Goal: Task Accomplishment & Management: Manage account settings

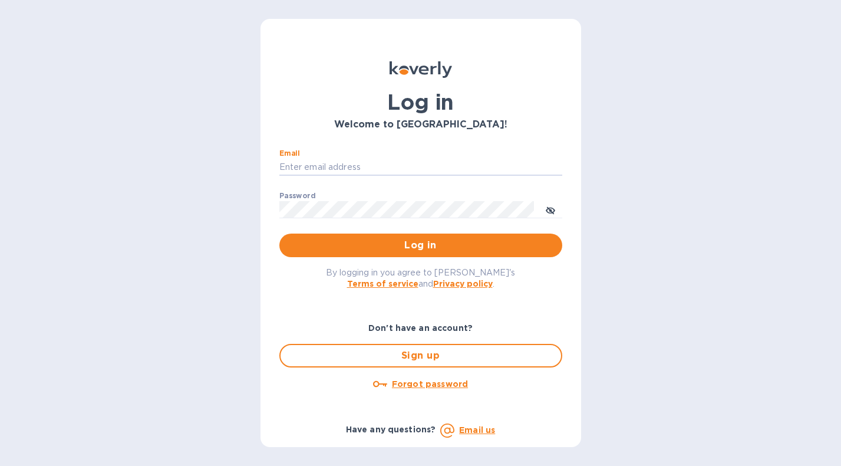
type input "[EMAIL_ADDRESS][DOMAIN_NAME]"
click at [420, 245] on button "Log in" at bounding box center [420, 245] width 283 height 24
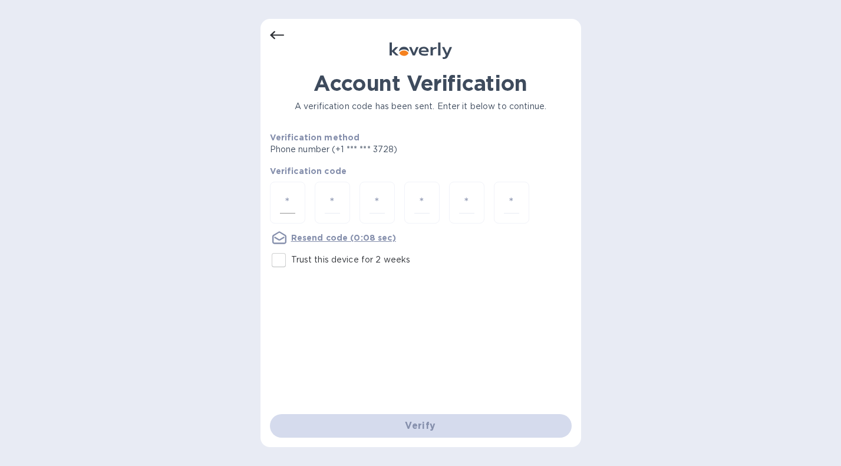
click at [285, 202] on input "number" at bounding box center [287, 203] width 15 height 22
type input "3"
type input "5"
type input "0"
type input "3"
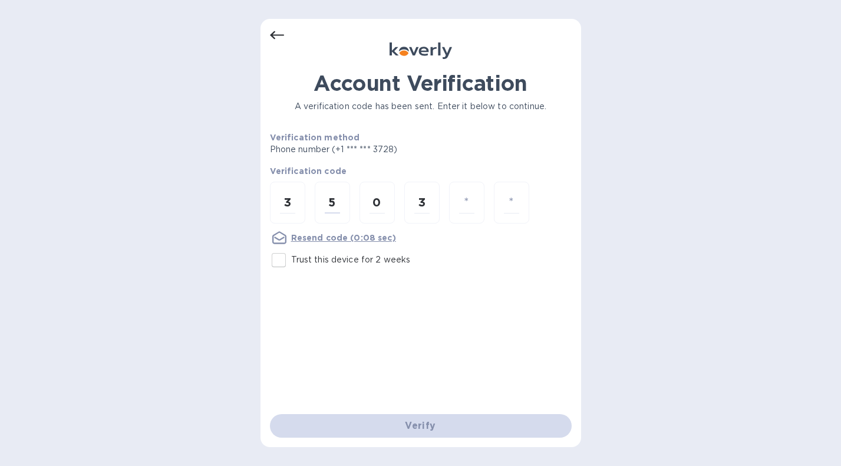
type input "1"
type input "5"
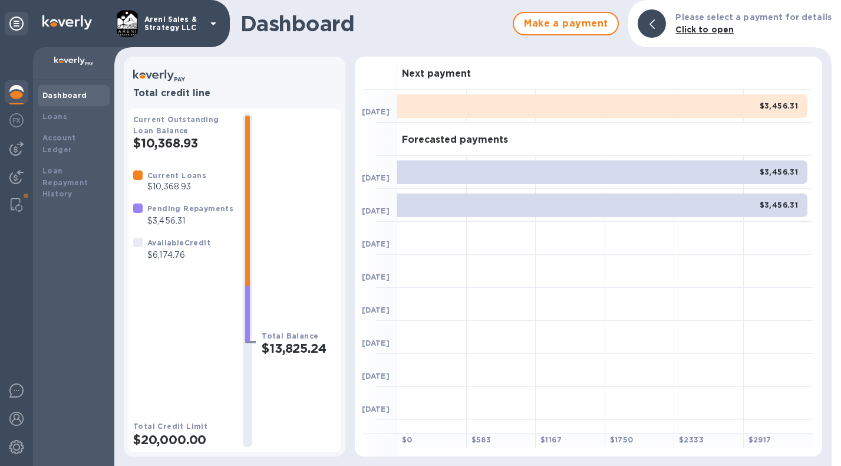
click at [18, 91] on img at bounding box center [16, 92] width 14 height 14
click at [15, 118] on img at bounding box center [16, 120] width 14 height 14
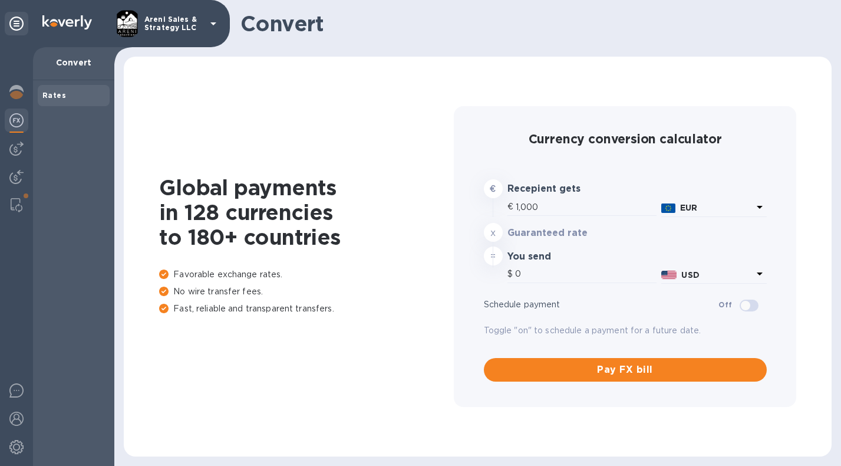
type input "1,179.33"
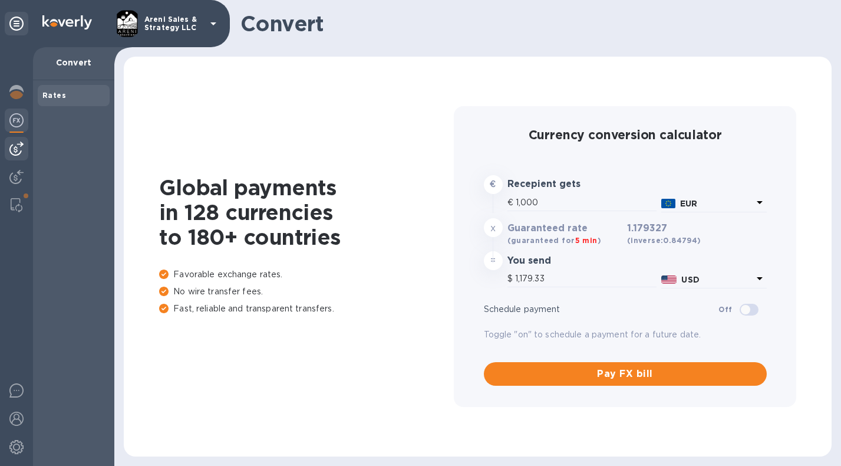
click at [15, 144] on img at bounding box center [16, 148] width 14 height 14
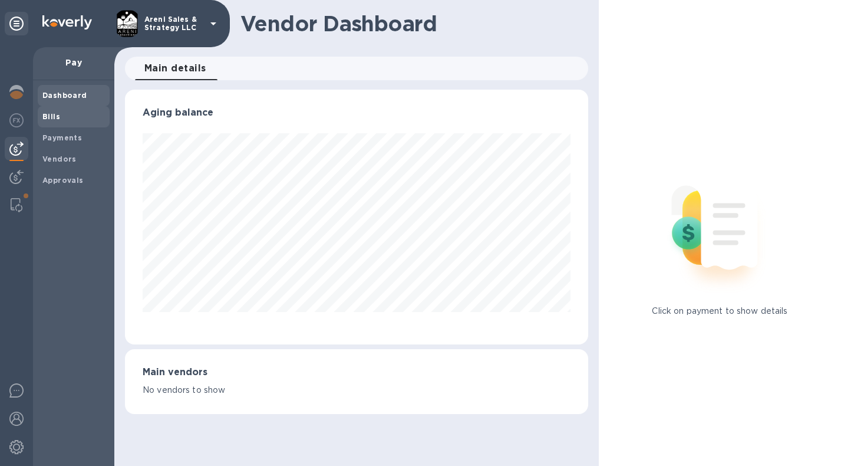
scroll to position [255, 463]
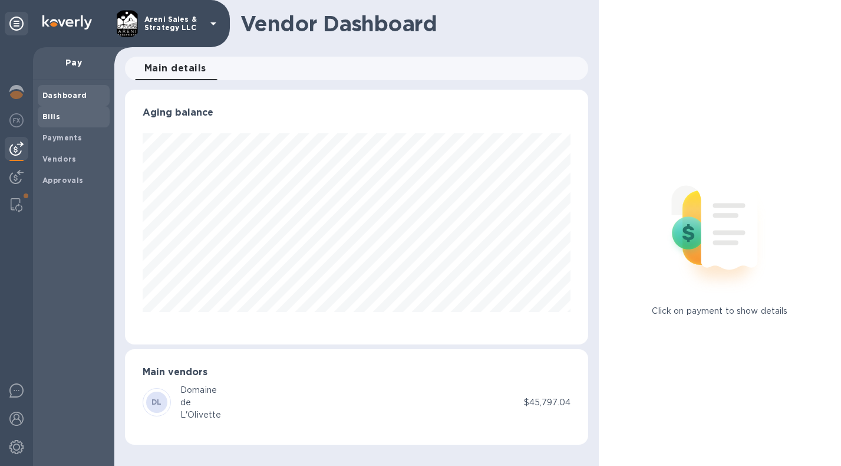
click at [66, 120] on span "Bills" at bounding box center [73, 117] width 62 height 12
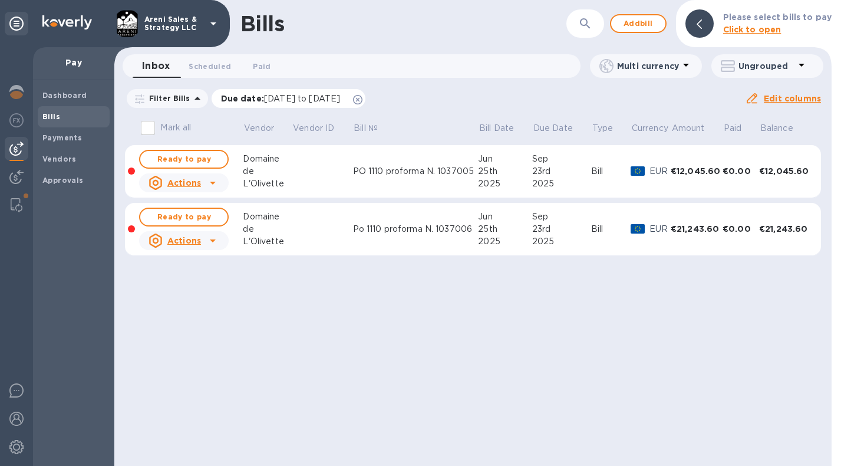
click at [363, 100] on icon at bounding box center [357, 99] width 9 height 9
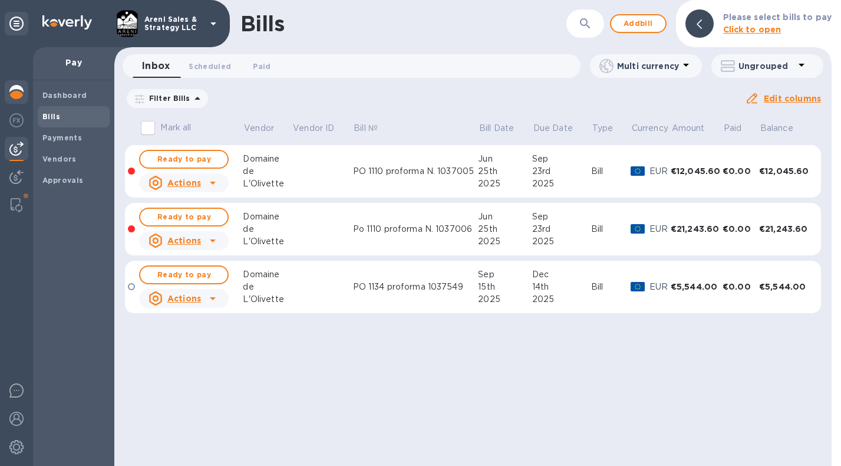
click at [19, 97] on img at bounding box center [16, 92] width 14 height 14
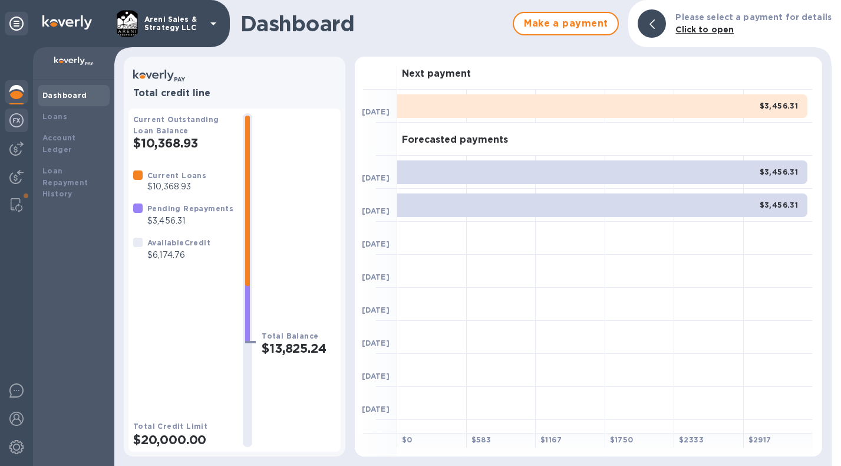
click at [18, 127] on div at bounding box center [17, 121] width 24 height 26
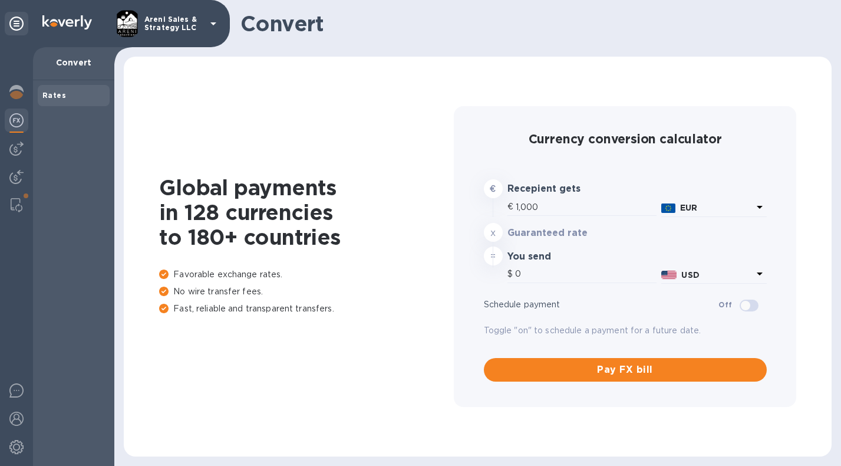
type input "1,179.33"
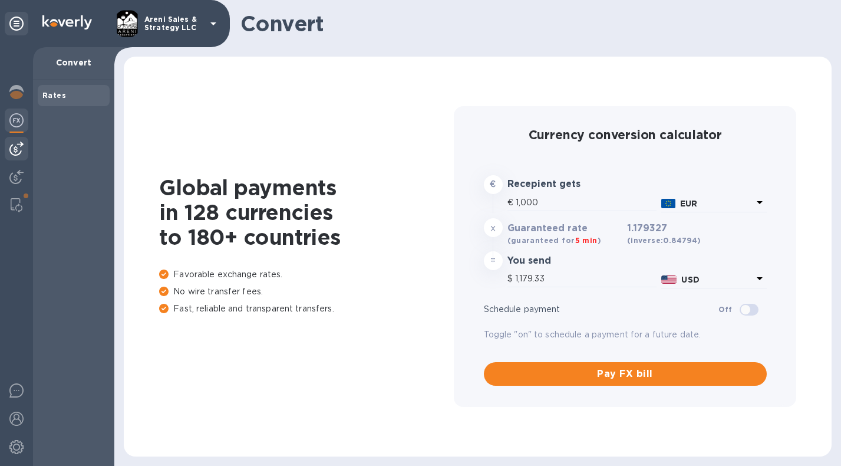
click at [17, 146] on img at bounding box center [16, 148] width 14 height 14
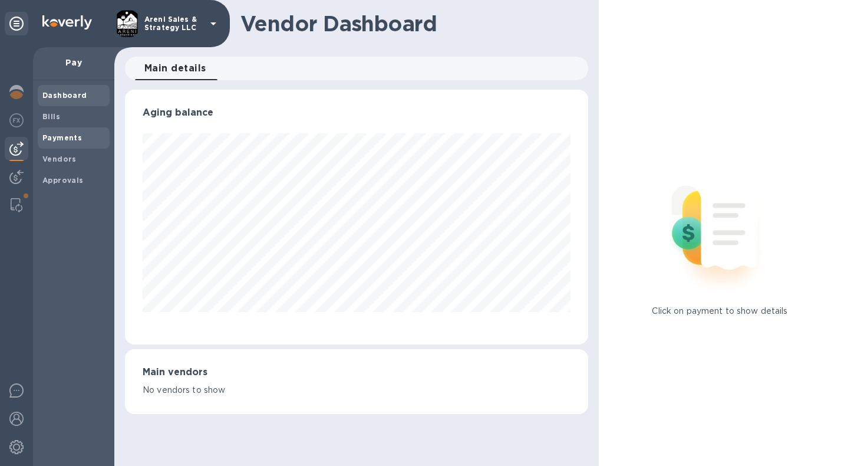
scroll to position [255, 463]
click at [61, 120] on span "Bills" at bounding box center [73, 117] width 62 height 12
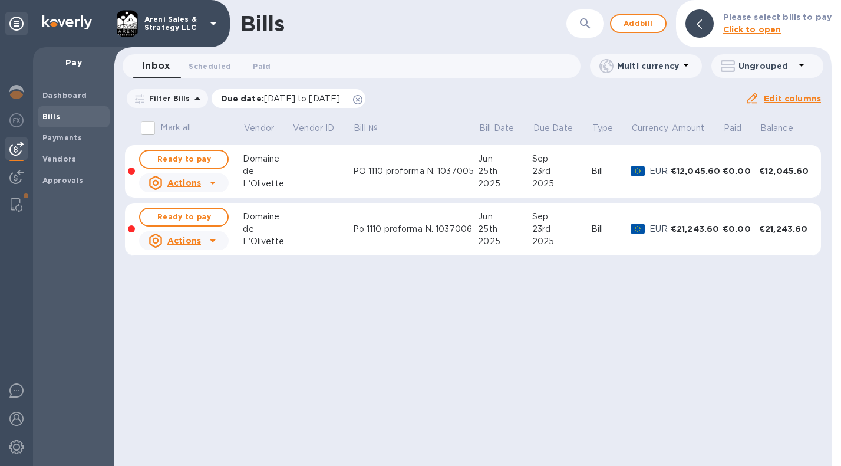
click at [363, 98] on icon at bounding box center [357, 99] width 9 height 9
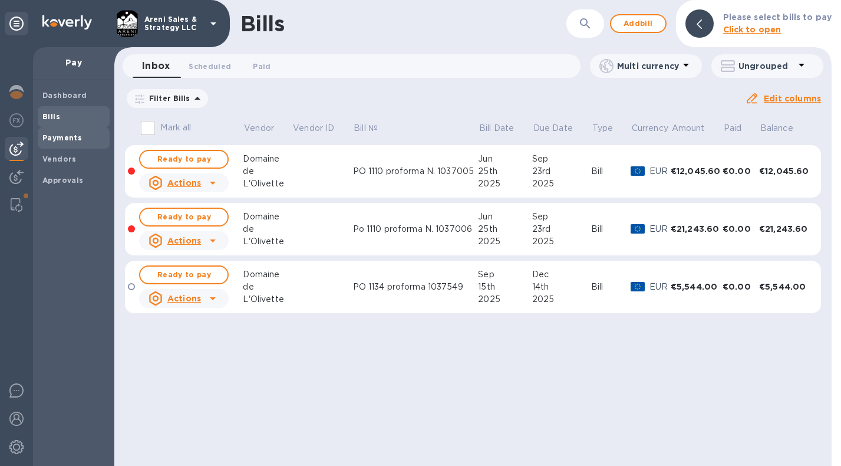
click at [78, 136] on b "Payments" at bounding box center [61, 137] width 39 height 9
